Goal: Information Seeking & Learning: Learn about a topic

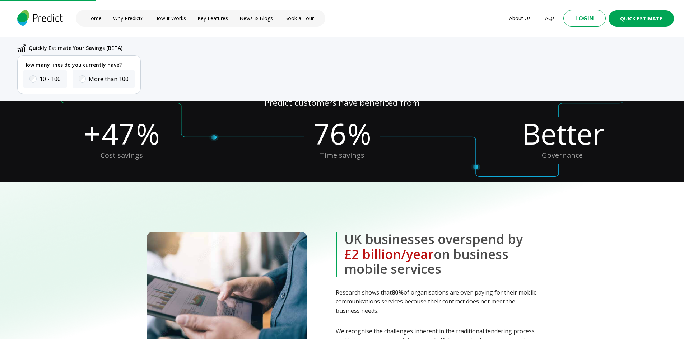
scroll to position [288, 0]
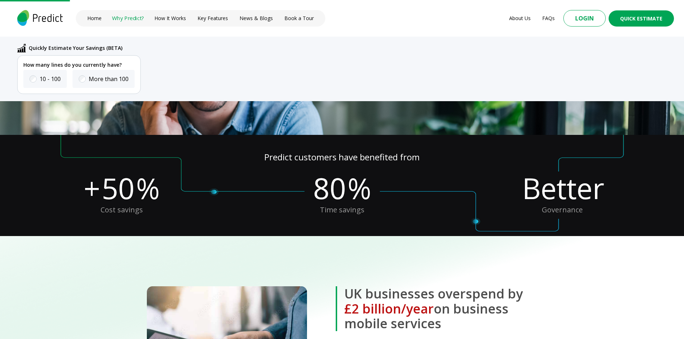
click at [131, 18] on link "Why Predict?" at bounding box center [128, 18] width 32 height 8
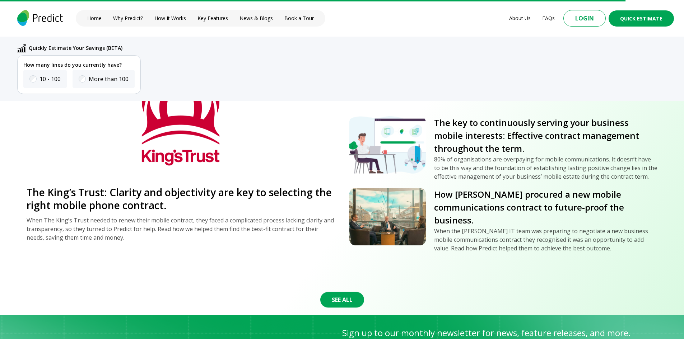
scroll to position [2585, 0]
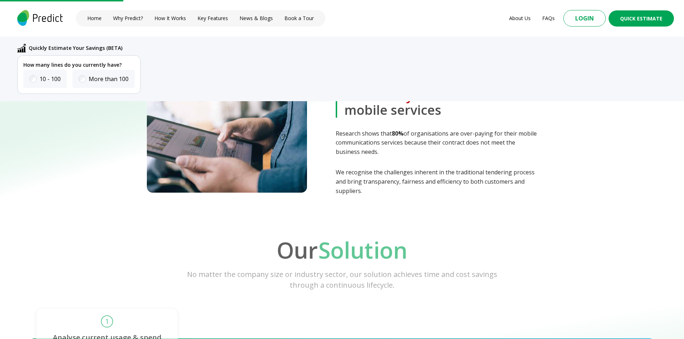
scroll to position [609, 0]
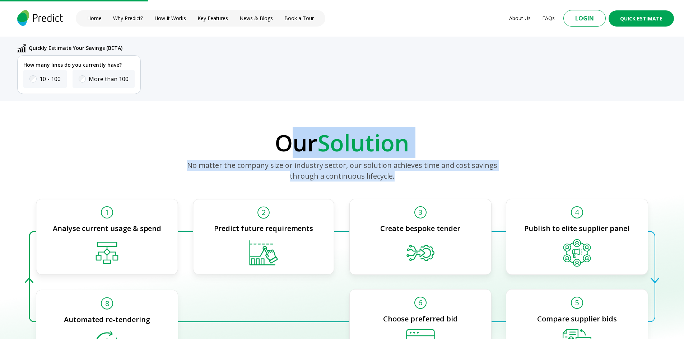
drag, startPoint x: 388, startPoint y: 176, endPoint x: 285, endPoint y: 146, distance: 107.5
click at [286, 146] on div "Our Solution No matter the company size or industry sector, our solution achiev…" at bounding box center [342, 155] width 684 height 51
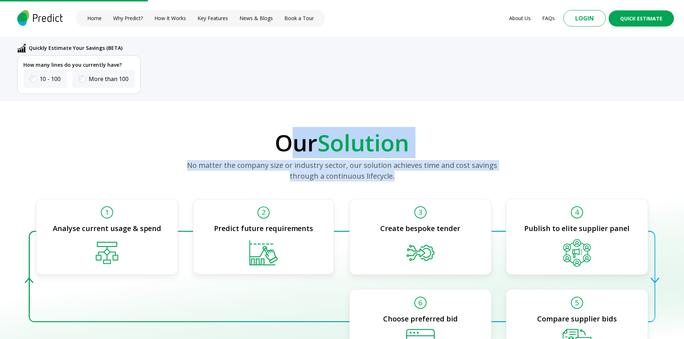
click at [285, 146] on p "Our Solution" at bounding box center [341, 142] width 635 height 25
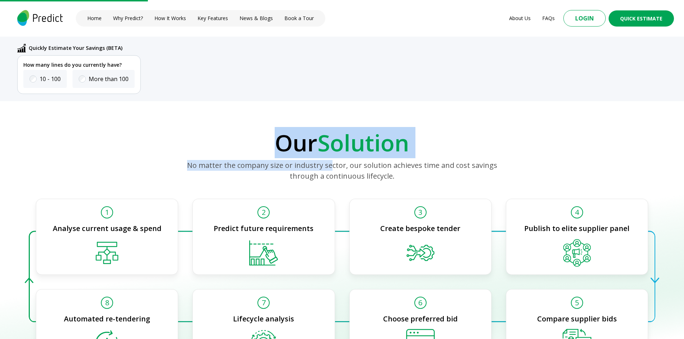
drag, startPoint x: 278, startPoint y: 140, endPoint x: 403, endPoint y: 176, distance: 130.1
click at [402, 176] on div "Our Solution No matter the company size or industry sector, our solution achiev…" at bounding box center [342, 155] width 684 height 51
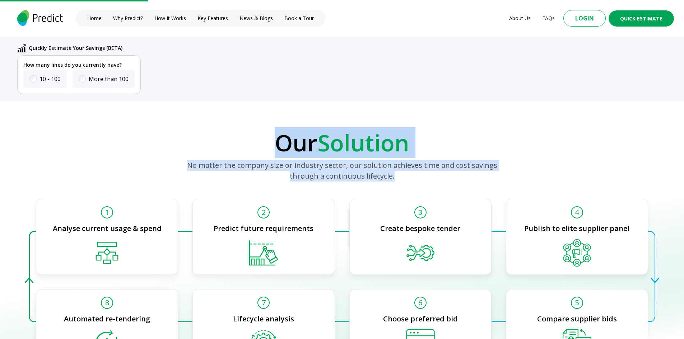
click at [406, 176] on p "No matter the company size or industry sector, our solution achieves time and c…" at bounding box center [342, 171] width 318 height 22
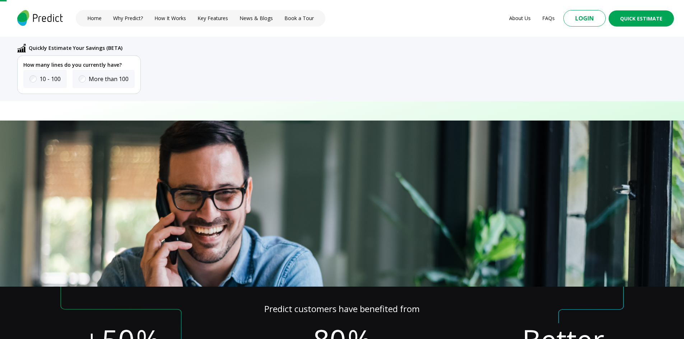
scroll to position [0, 0]
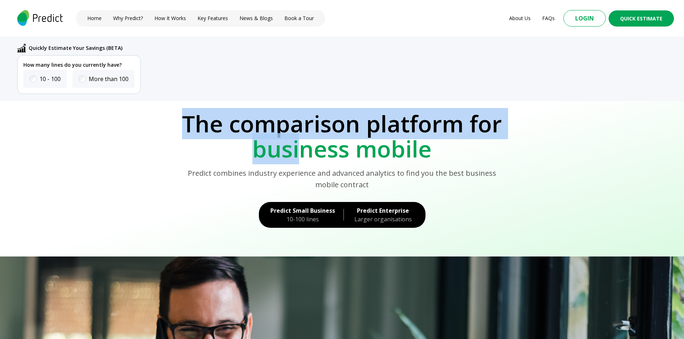
drag, startPoint x: 188, startPoint y: 118, endPoint x: 303, endPoint y: 149, distance: 118.2
click at [303, 149] on h1 "The comparison platform for business mobile" at bounding box center [342, 136] width 664 height 51
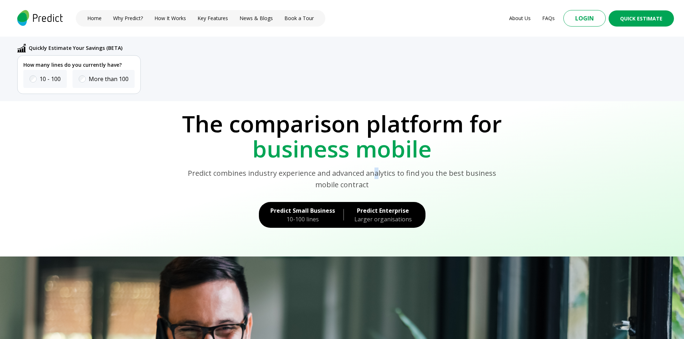
drag, startPoint x: 363, startPoint y: 164, endPoint x: 373, endPoint y: 179, distance: 18.0
click at [367, 170] on div "Predict combines industry experience and advanced analytics to find you the bes…" at bounding box center [342, 176] width 664 height 29
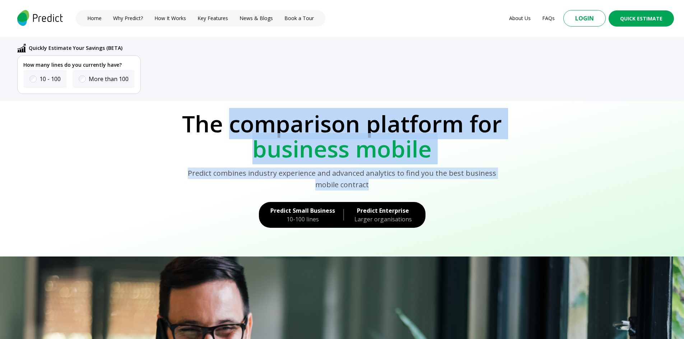
drag, startPoint x: 359, startPoint y: 181, endPoint x: 227, endPoint y: 126, distance: 143.6
click at [228, 126] on section "The comparison platform for business mobile Predict combines industry experienc…" at bounding box center [342, 178] width 684 height 155
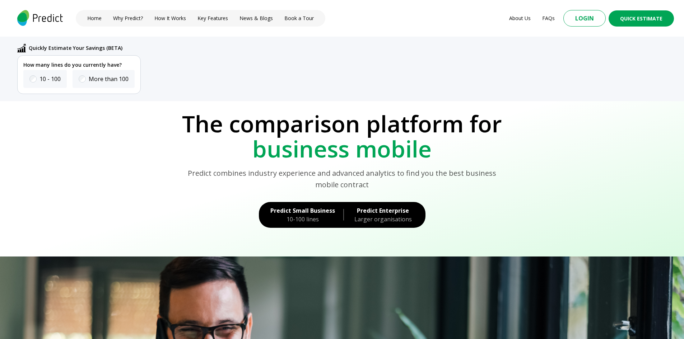
click at [218, 123] on p "The comparison platform for" at bounding box center [342, 123] width 664 height 25
click at [531, 20] on link "About Us" at bounding box center [520, 18] width 24 height 8
